Goal: Information Seeking & Learning: Learn about a topic

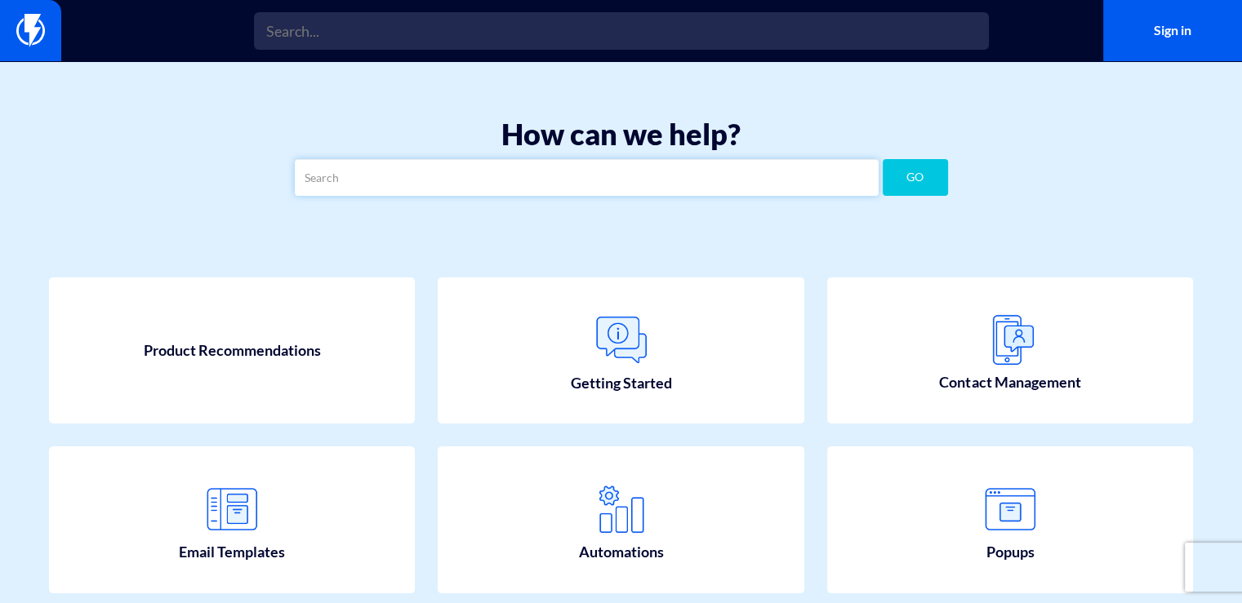
click at [618, 159] on input "text" at bounding box center [587, 177] width 584 height 37
type input "api"
click at [908, 159] on button "GO" at bounding box center [915, 177] width 65 height 37
click at [594, 159] on input "api" at bounding box center [587, 177] width 584 height 37
click at [910, 159] on button "GO" at bounding box center [915, 177] width 65 height 37
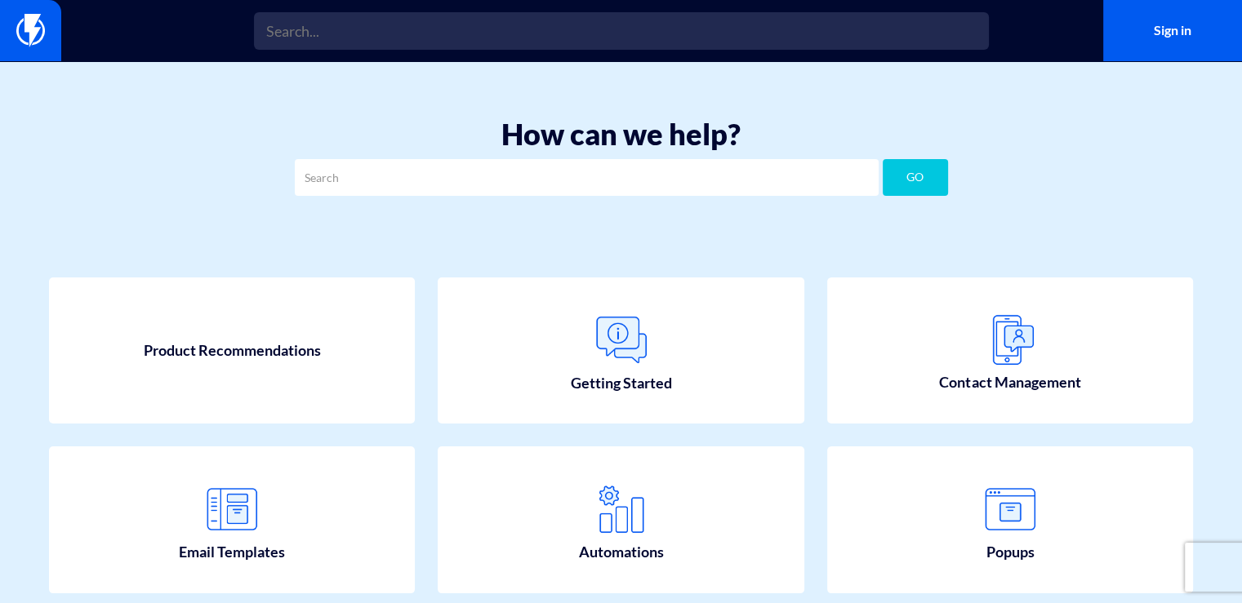
click at [557, 118] on h1 "How can we help?" at bounding box center [620, 134] width 1193 height 33
click at [563, 159] on input "text" at bounding box center [587, 177] width 584 height 37
type input "API"
click at [883, 159] on button "GO" at bounding box center [915, 177] width 65 height 37
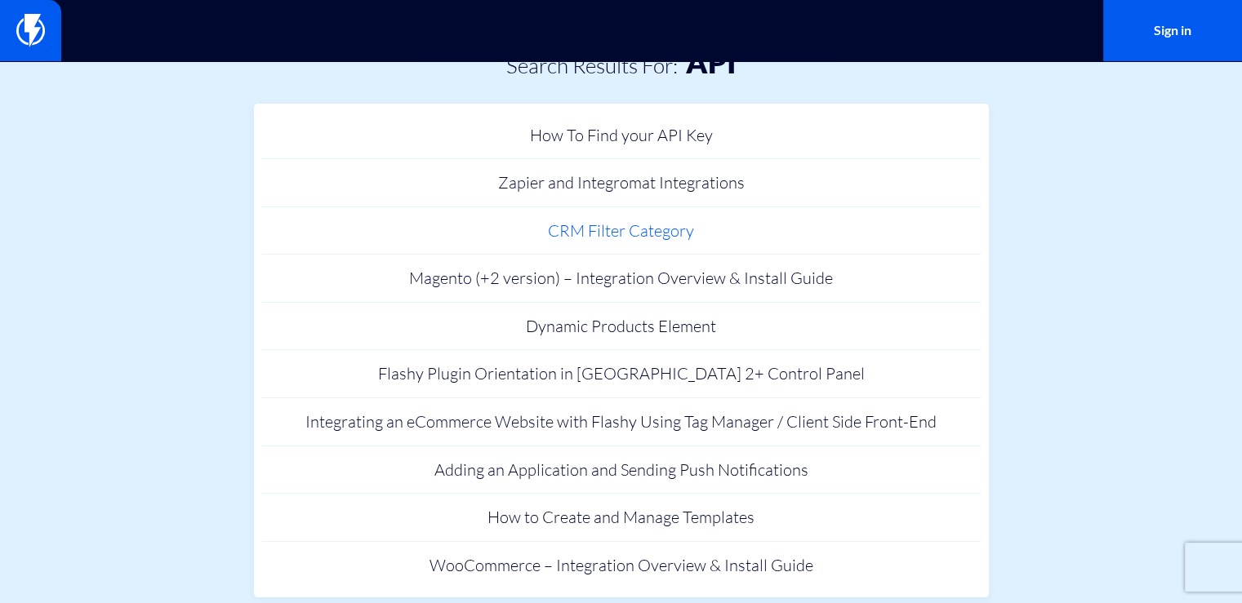
scroll to position [74, 0]
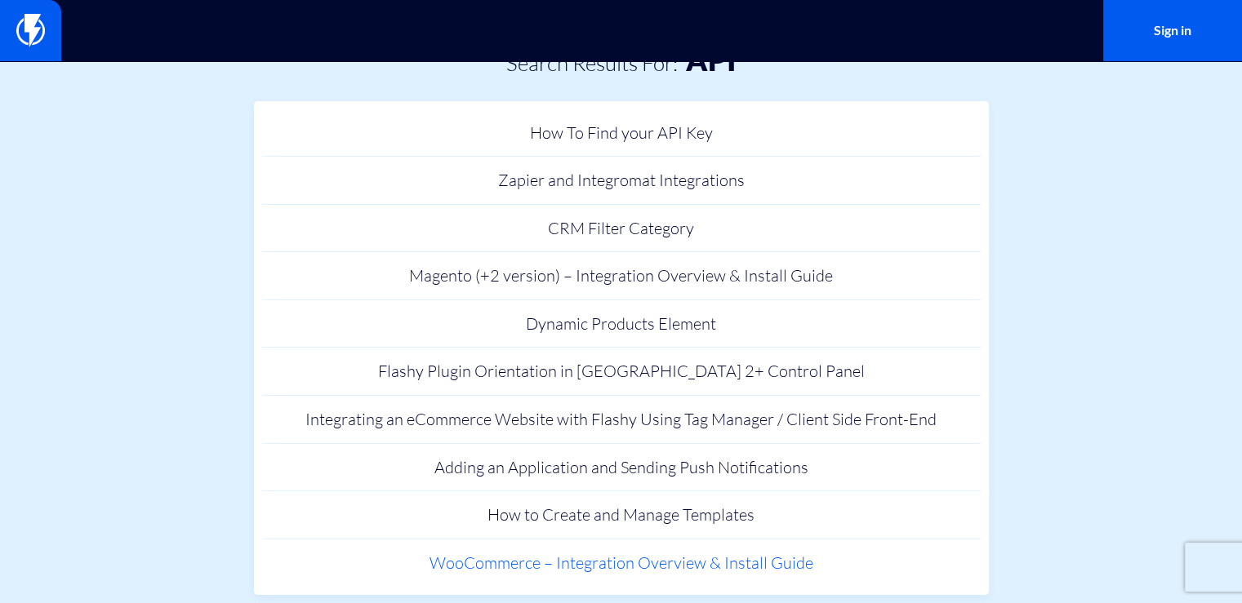
click at [819, 540] on link "WooCommerce – Integration Overview & Install Guide" at bounding box center [621, 564] width 719 height 48
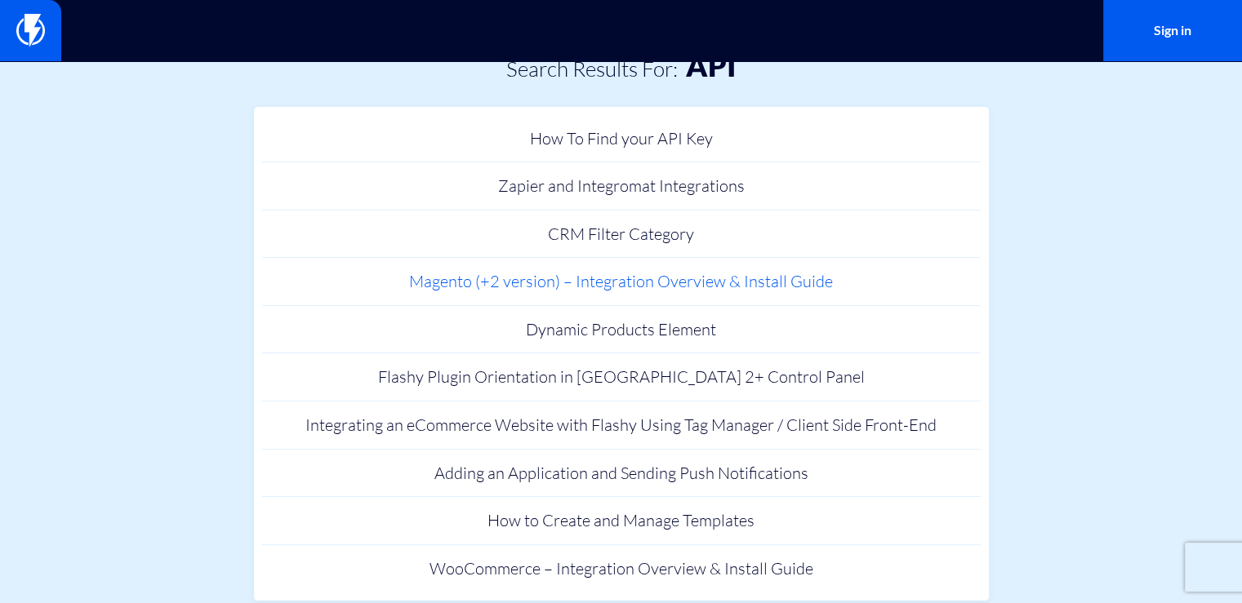
scroll to position [74, 0]
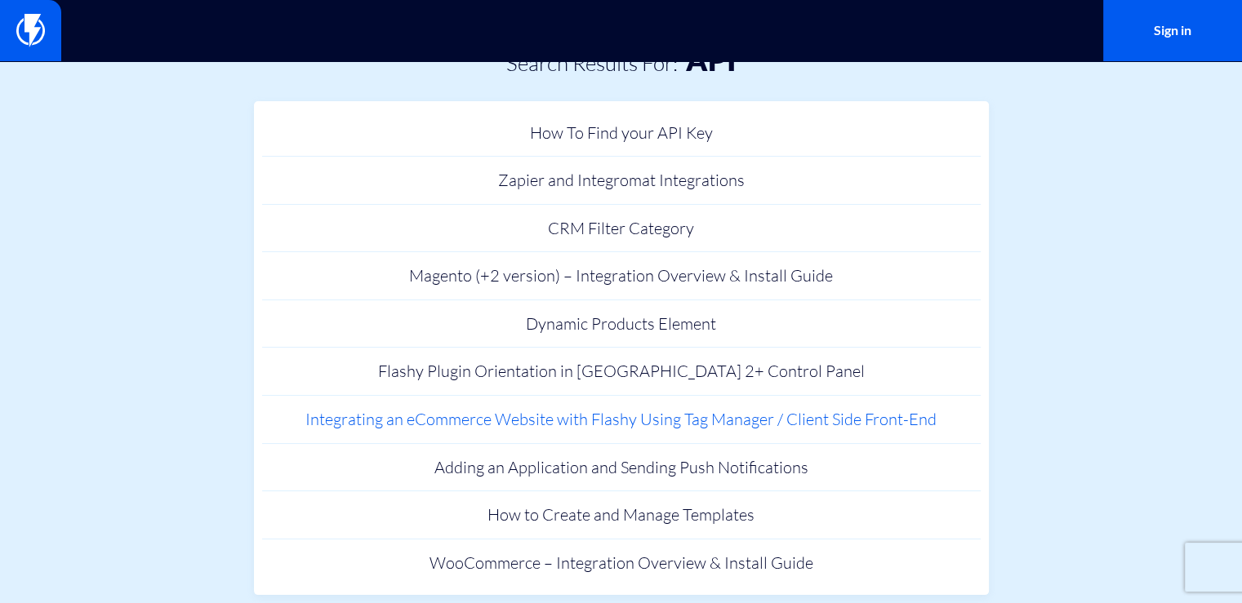
click at [795, 396] on link "Integrating an eCommerce Website with Flashy Using Tag Manager / Client Side Fr…" at bounding box center [621, 420] width 719 height 48
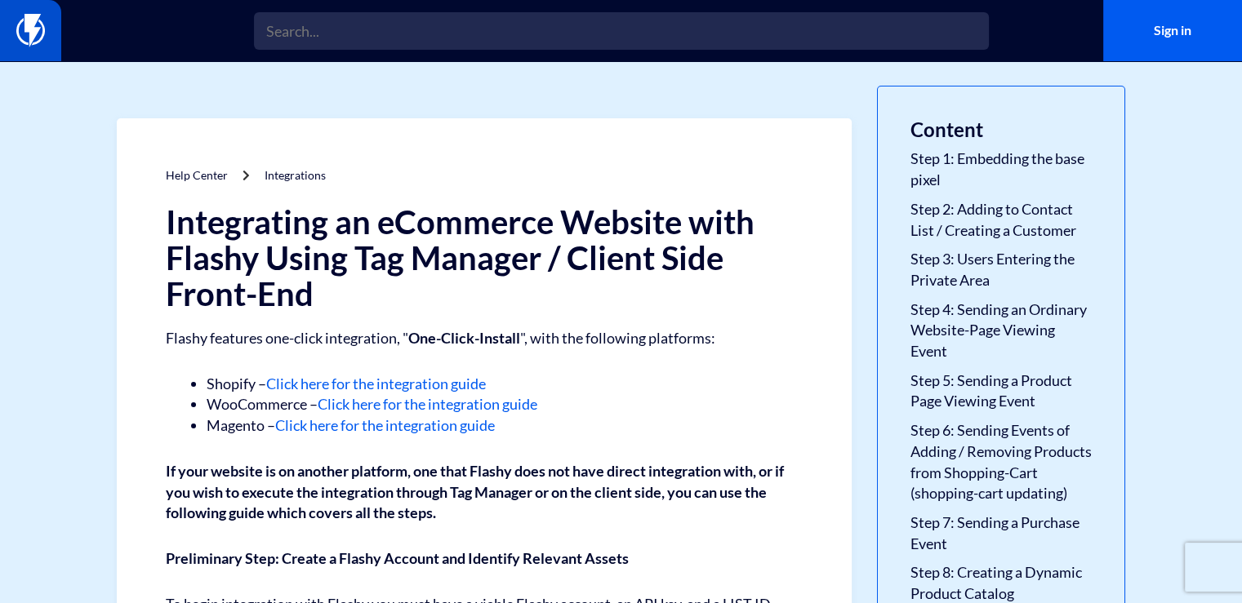
click at [33, 55] on link at bounding box center [30, 30] width 61 height 61
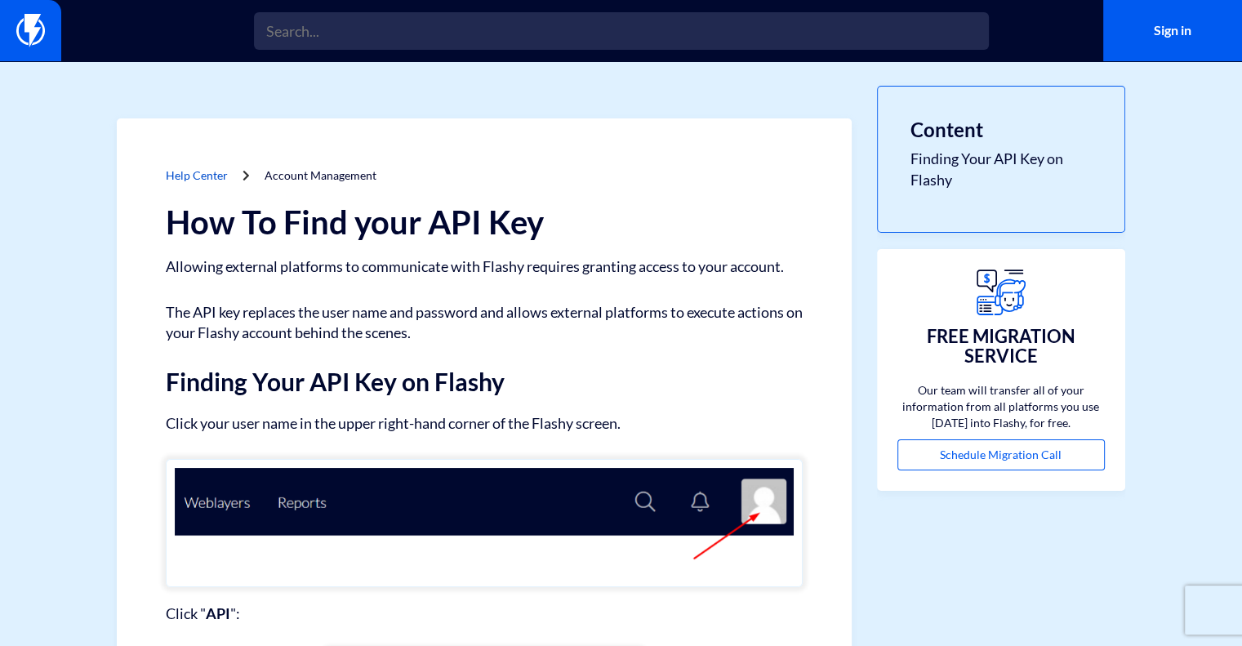
click at [208, 168] on link "Help Center" at bounding box center [197, 175] width 62 height 14
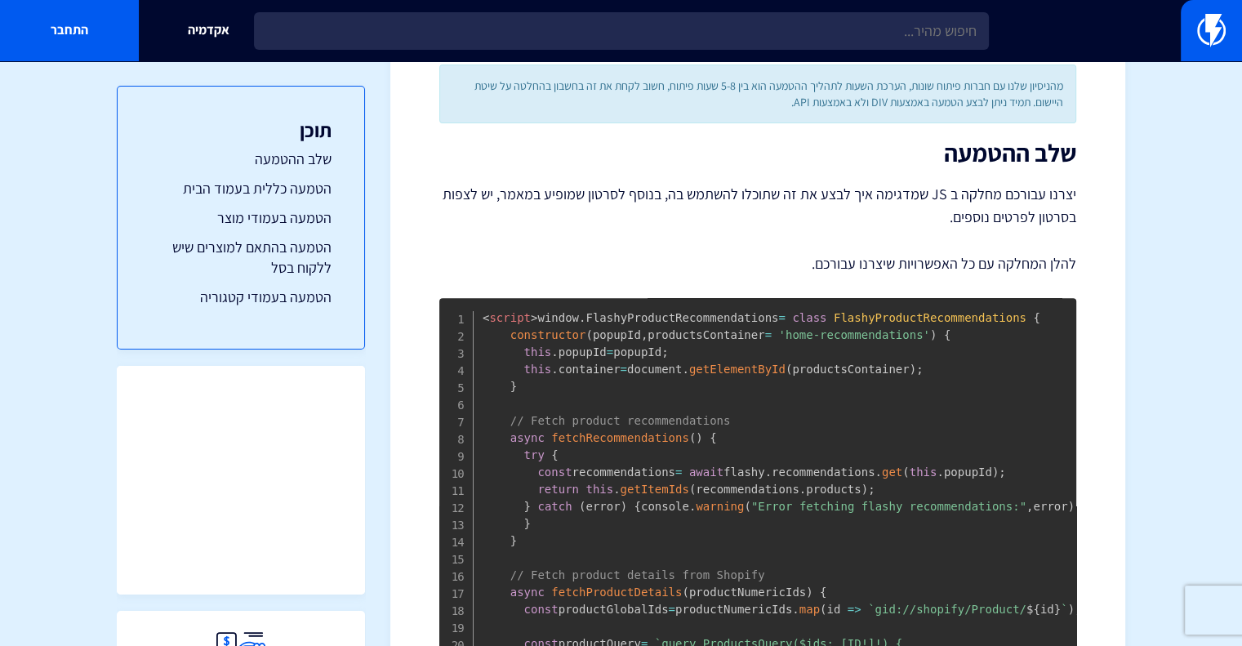
scroll to position [490, 0]
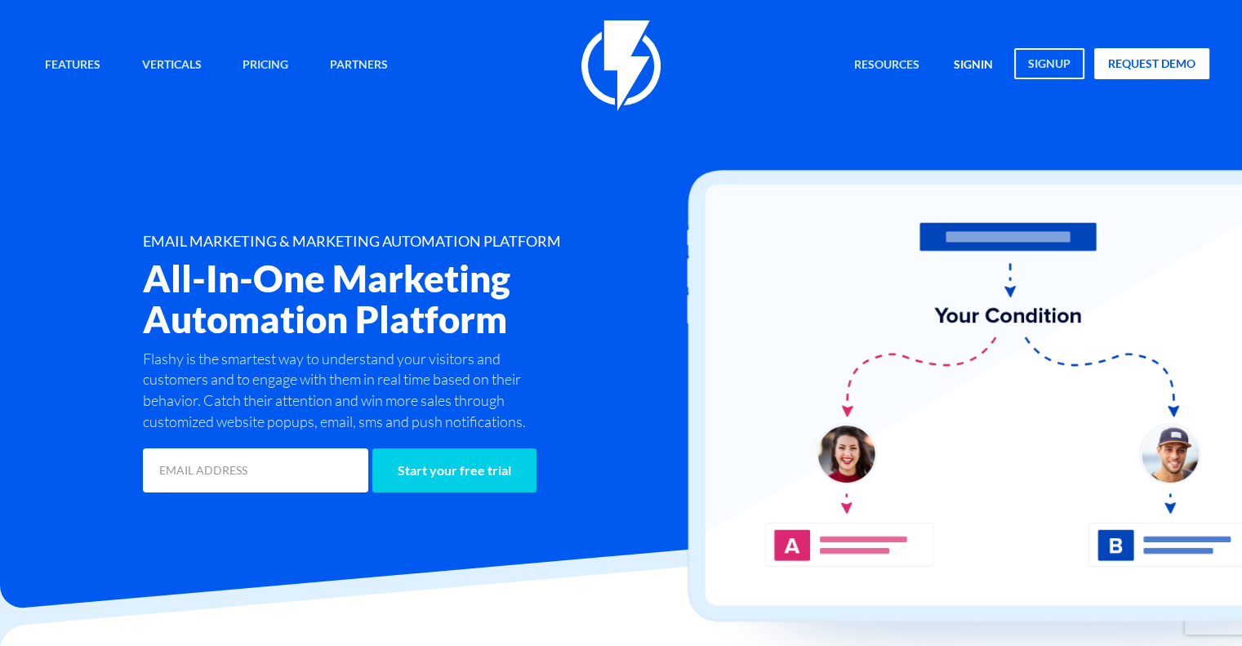
drag, startPoint x: 0, startPoint y: 0, endPoint x: 964, endPoint y: 60, distance: 965.5
click at [964, 60] on link "signin" at bounding box center [974, 65] width 64 height 35
